Goal: Navigation & Orientation: Go to known website

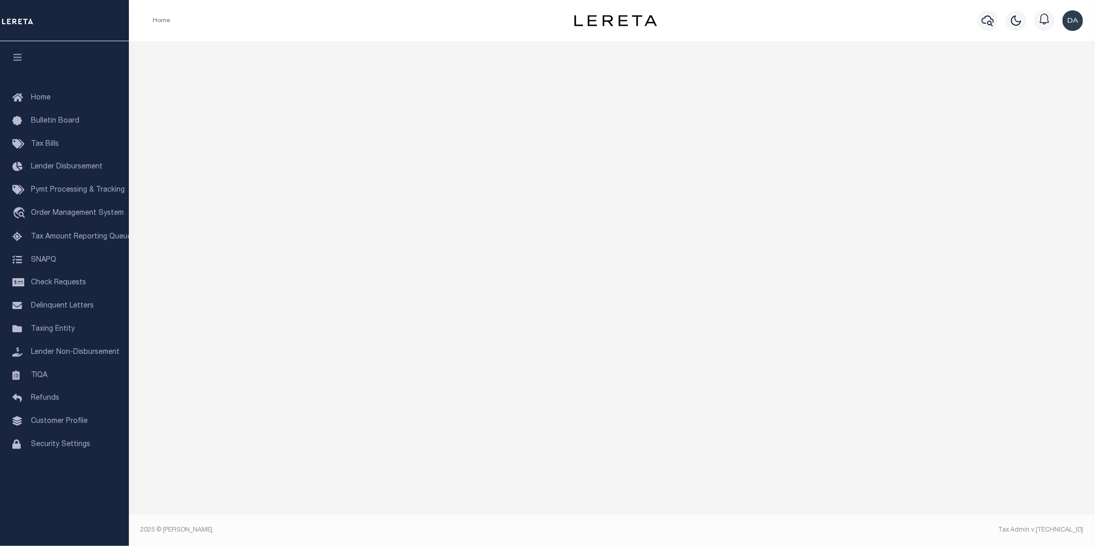
click at [159, 19] on li "Home" at bounding box center [162, 20] width 18 height 9
click at [191, 19] on div "Home" at bounding box center [340, 21] width 393 height 22
click at [194, 56] on h3 "Welcome" at bounding box center [612, 49] width 958 height 16
click at [161, 47] on h3 "Welcome" at bounding box center [612, 49] width 958 height 16
